Goal: Task Accomplishment & Management: Use online tool/utility

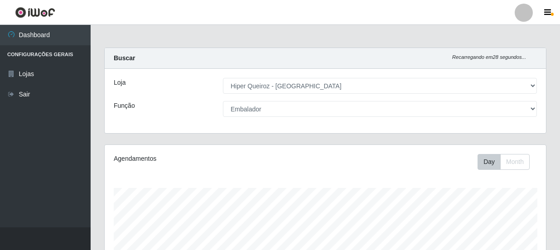
select select "513"
select select "1"
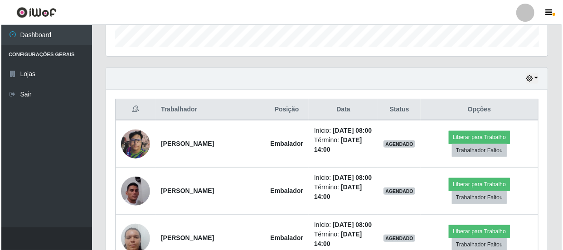
scroll to position [318, 0]
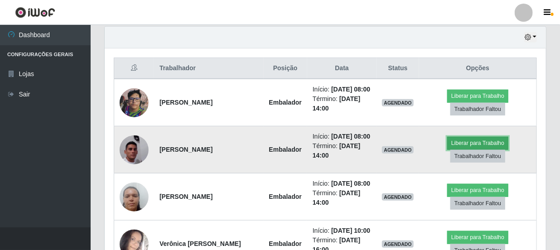
click at [476, 150] on button "Liberar para Trabalho" at bounding box center [478, 143] width 61 height 13
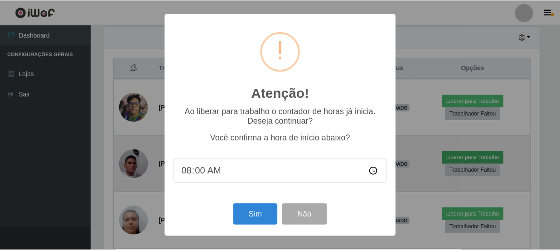
scroll to position [188, 438]
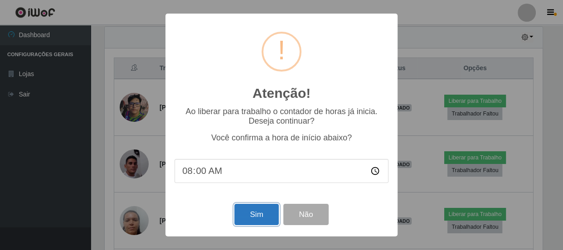
click at [269, 210] on button "Sim" at bounding box center [256, 214] width 44 height 21
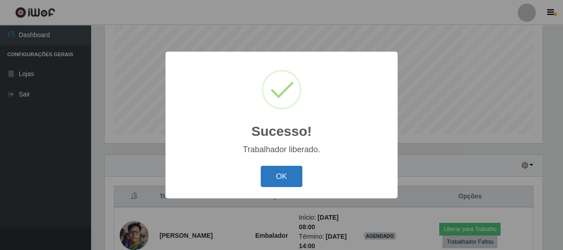
click at [275, 174] on button "OK" at bounding box center [282, 176] width 42 height 21
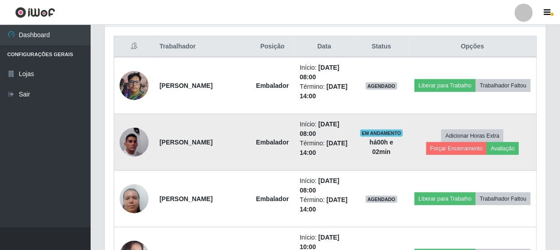
scroll to position [355, 0]
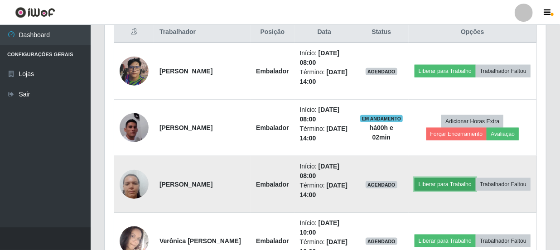
click at [468, 178] on button "Liberar para Trabalho" at bounding box center [445, 184] width 61 height 13
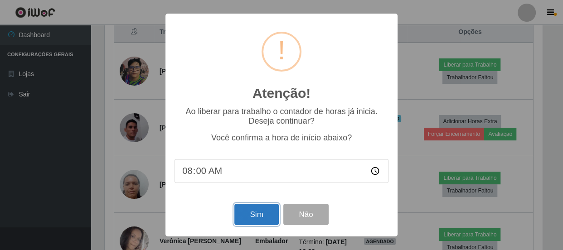
click at [243, 215] on button "Sim" at bounding box center [256, 214] width 44 height 21
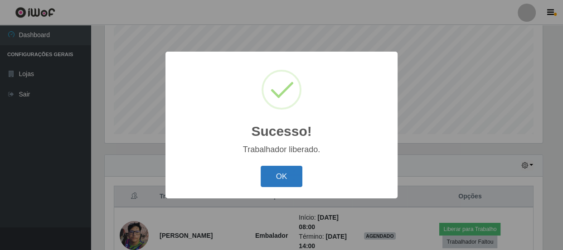
click at [280, 180] on button "OK" at bounding box center [282, 176] width 42 height 21
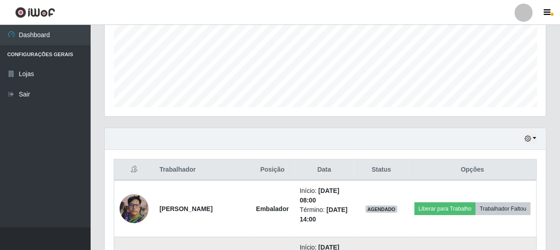
scroll to position [231, 0]
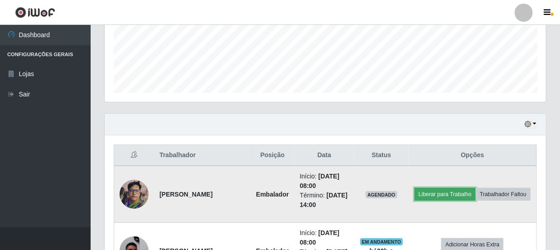
click at [449, 188] on button "Liberar para Trabalho" at bounding box center [445, 194] width 61 height 13
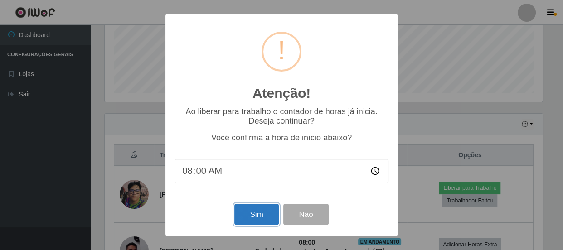
click at [263, 215] on button "Sim" at bounding box center [256, 214] width 44 height 21
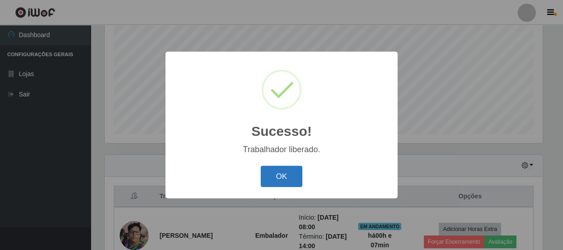
click at [286, 180] on button "OK" at bounding box center [282, 176] width 42 height 21
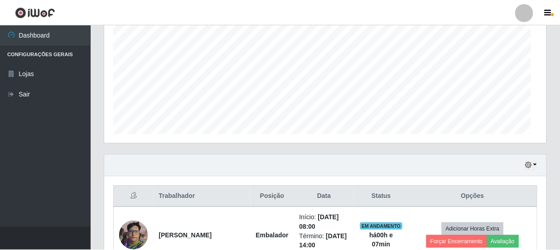
scroll to position [188, 442]
